Goal: Task Accomplishment & Management: Manage account settings

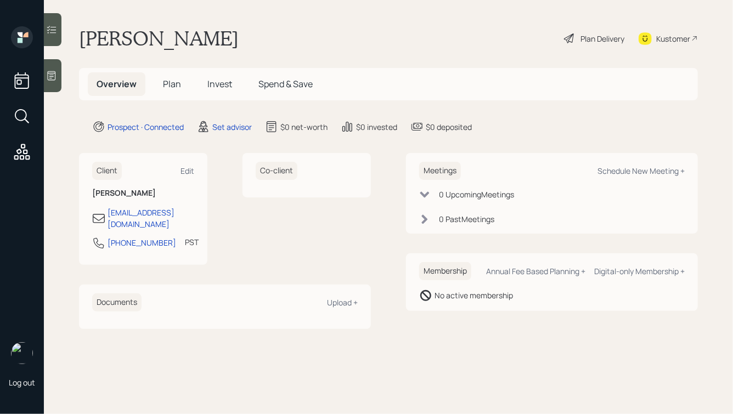
click at [55, 72] on icon at bounding box center [52, 75] width 8 height 9
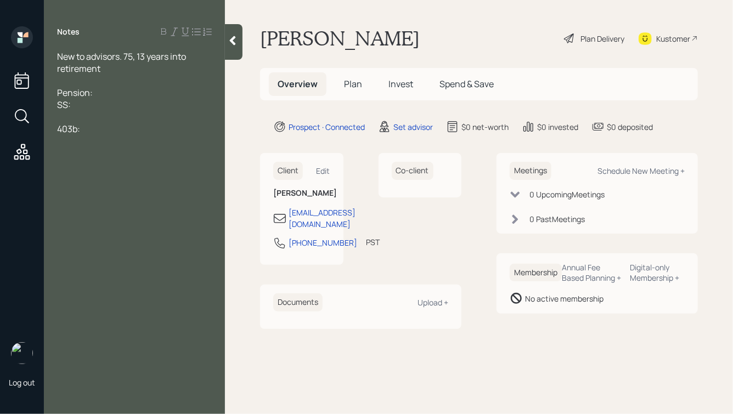
click at [73, 120] on div at bounding box center [134, 117] width 155 height 12
drag, startPoint x: 84, startPoint y: 106, endPoint x: 48, endPoint y: 104, distance: 36.3
click at [48, 104] on div "New to advisors. 75, 13 years into retirement Pension: SS: Savings: 403b:" at bounding box center [134, 98] width 181 height 97
click at [101, 132] on div "403b:" at bounding box center [134, 129] width 155 height 12
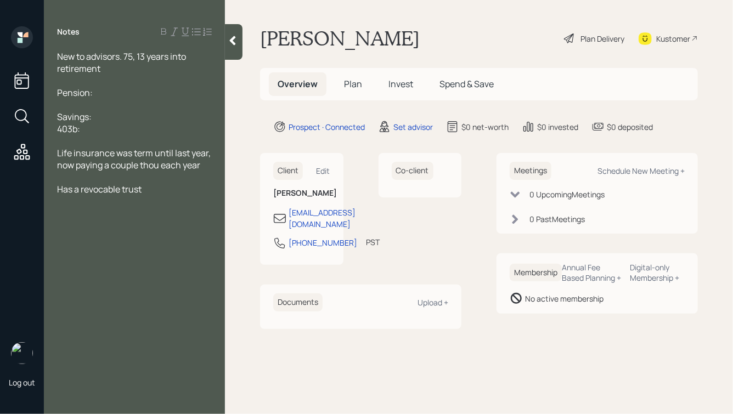
click at [154, 141] on div at bounding box center [134, 141] width 155 height 12
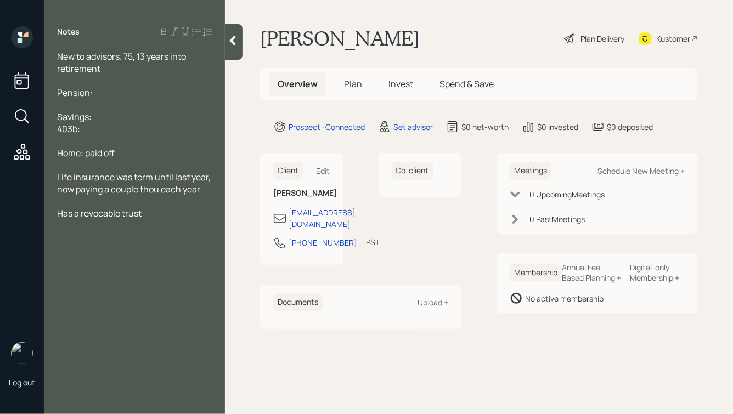
click at [205, 193] on div "Life insurance was term until last year, now paying a couple thou each year" at bounding box center [134, 183] width 155 height 24
click at [102, 70] on div "New to advisors. 75, 13 years into retirement" at bounding box center [134, 62] width 155 height 24
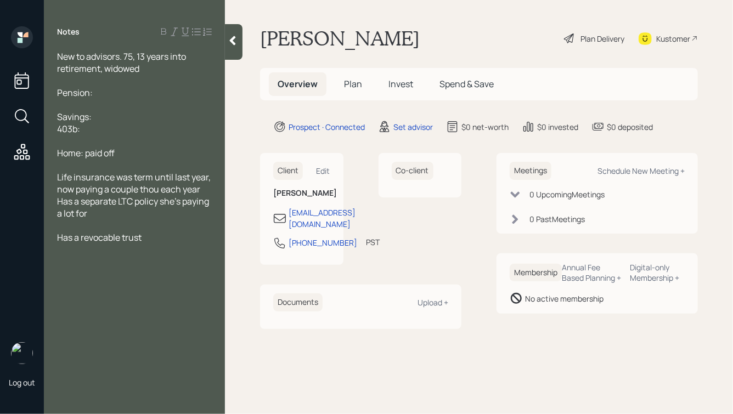
click at [145, 244] on div "Has a revocable trust" at bounding box center [134, 237] width 155 height 12
click at [120, 146] on div at bounding box center [134, 141] width 155 height 12
click at [151, 151] on div "Home: paid off" at bounding box center [134, 153] width 155 height 12
click at [108, 93] on div "Pension:" at bounding box center [134, 93] width 155 height 12
click at [57, 94] on span "Pension:" at bounding box center [75, 93] width 36 height 12
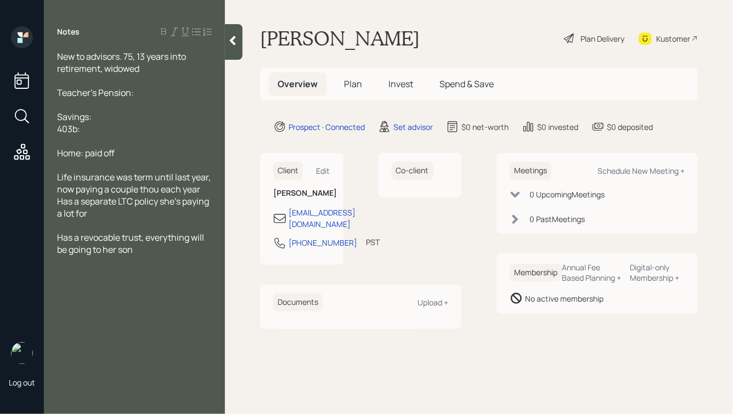
click at [145, 92] on div "Teacher's Pension:" at bounding box center [134, 93] width 155 height 12
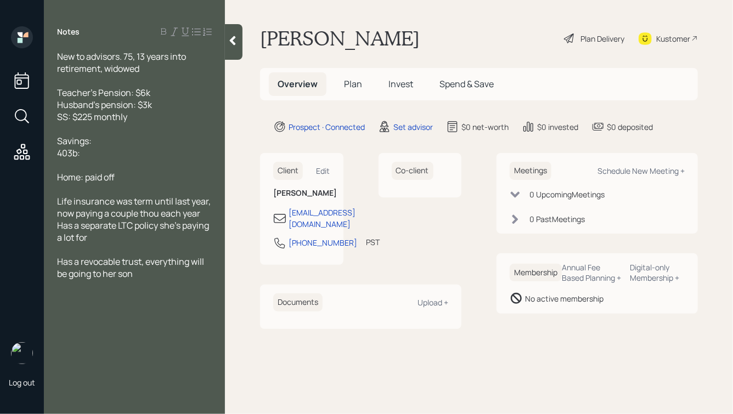
click at [101, 145] on div "Savings:" at bounding box center [134, 141] width 155 height 12
drag, startPoint x: 143, startPoint y: 119, endPoint x: 69, endPoint y: 99, distance: 76.8
click at [69, 99] on div "New to advisors. 75, 13 years into retirement, widowed Teacher's Pension: $6k H…" at bounding box center [134, 164] width 155 height 229
click at [151, 110] on span "Husband's pension: $3k" at bounding box center [104, 105] width 95 height 12
click at [137, 145] on div "Savings:" at bounding box center [134, 141] width 155 height 12
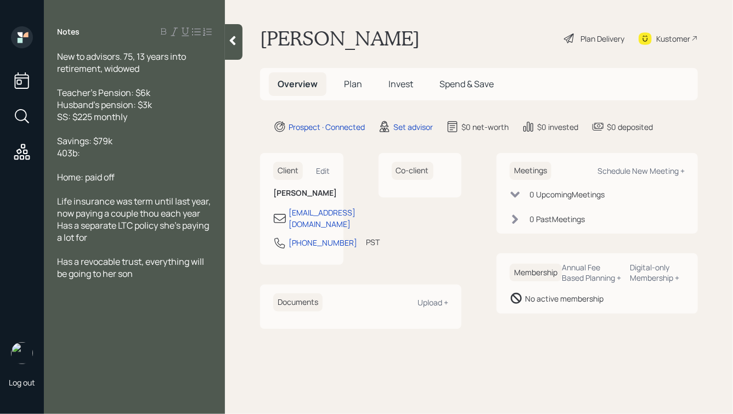
click at [101, 151] on div "403b:" at bounding box center [134, 153] width 155 height 12
click at [117, 142] on div "Savings: $79k" at bounding box center [134, 141] width 155 height 12
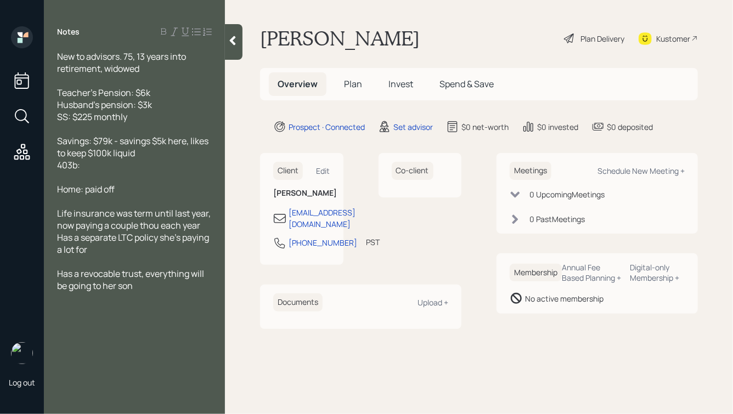
click at [106, 166] on div "403b:" at bounding box center [134, 165] width 155 height 12
click at [86, 191] on span "Home: paid off" at bounding box center [86, 189] width 58 height 12
click at [189, 207] on div at bounding box center [134, 201] width 155 height 12
click at [145, 286] on div "Has a revocable trust, everything will be going to her son" at bounding box center [134, 280] width 155 height 24
click at [230, 37] on icon at bounding box center [232, 40] width 11 height 11
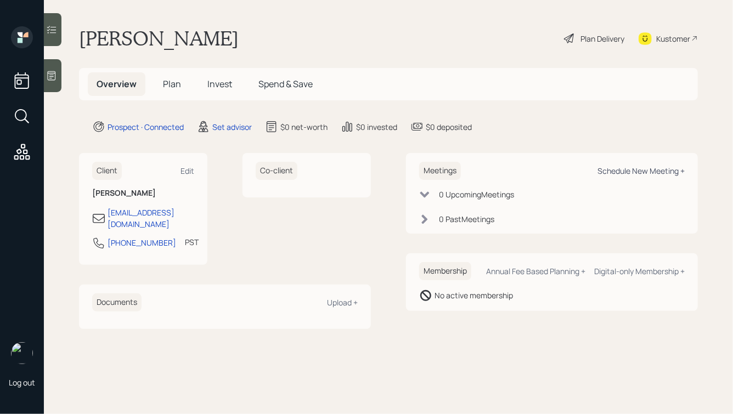
click at [614, 171] on div "Schedule New Meeting +" at bounding box center [640, 171] width 87 height 10
select select "round-[PERSON_NAME]"
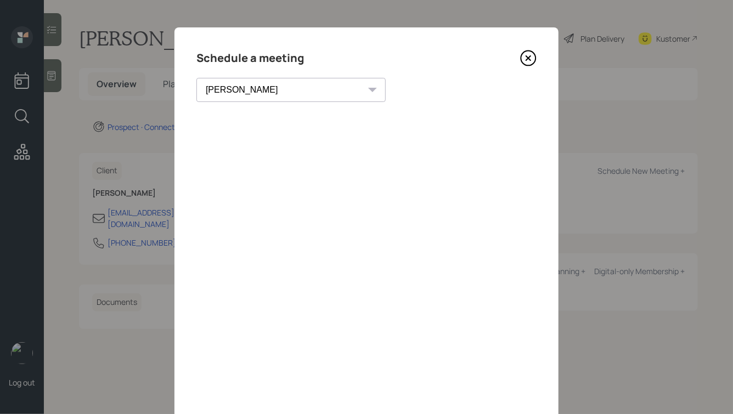
click at [528, 61] on icon at bounding box center [528, 58] width 16 height 16
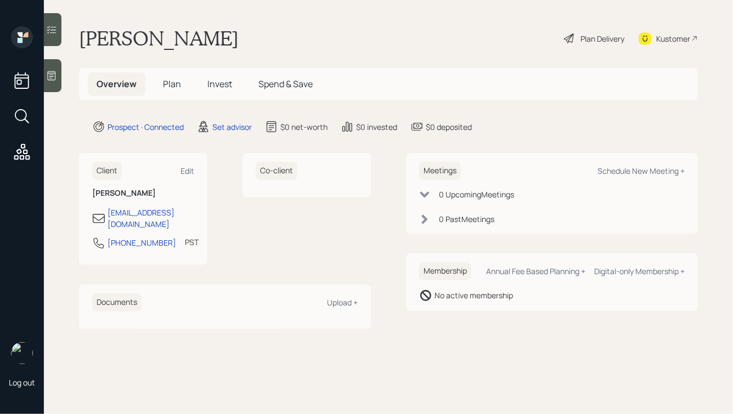
click at [53, 72] on icon at bounding box center [51, 75] width 11 height 11
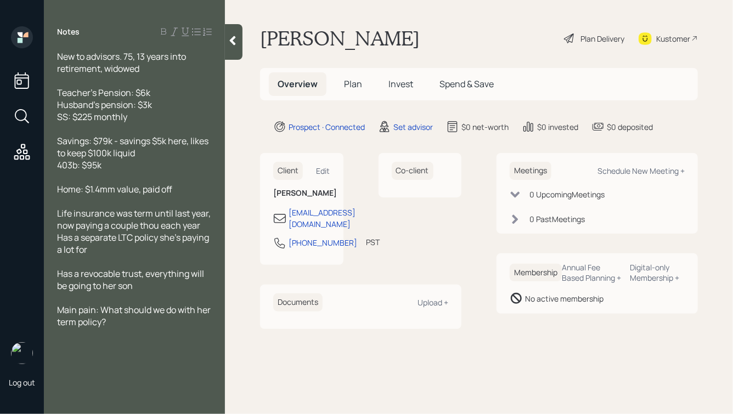
click at [236, 39] on icon at bounding box center [232, 40] width 11 height 11
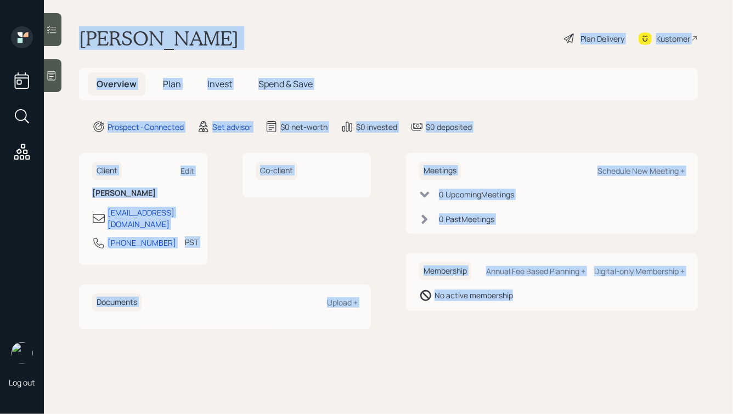
drag, startPoint x: 79, startPoint y: 36, endPoint x: 541, endPoint y: 310, distance: 537.4
click at [541, 310] on main "[PERSON_NAME] Plan Delivery Kustomer Overview Plan Invest Spend & Save Prospect…" at bounding box center [388, 207] width 689 height 414
click at [541, 310] on div "Membership Annual Fee Based Planning + Digital-only Membership + No active memb…" at bounding box center [552, 282] width 292 height 58
